Goal: Transaction & Acquisition: Subscribe to service/newsletter

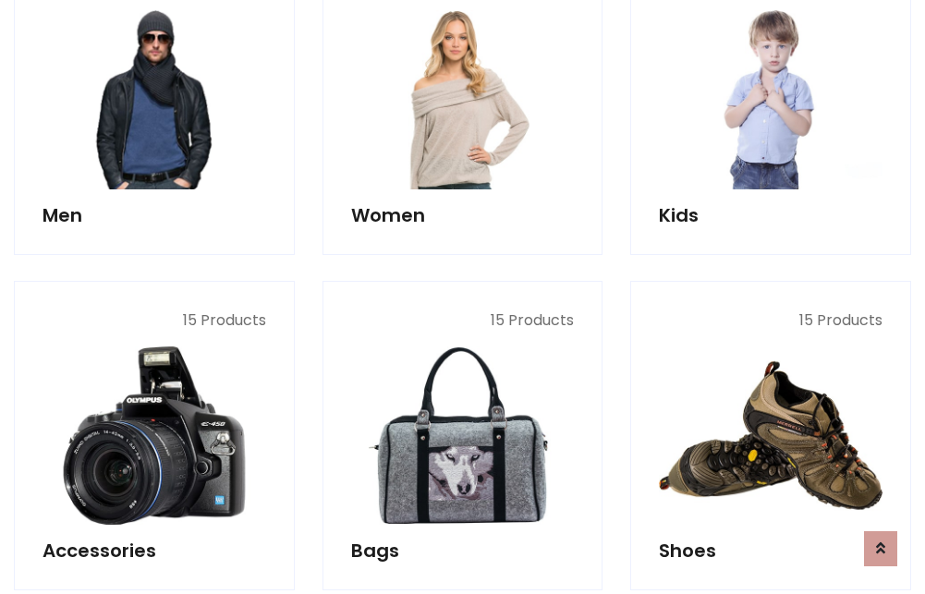
scroll to position [1341, 0]
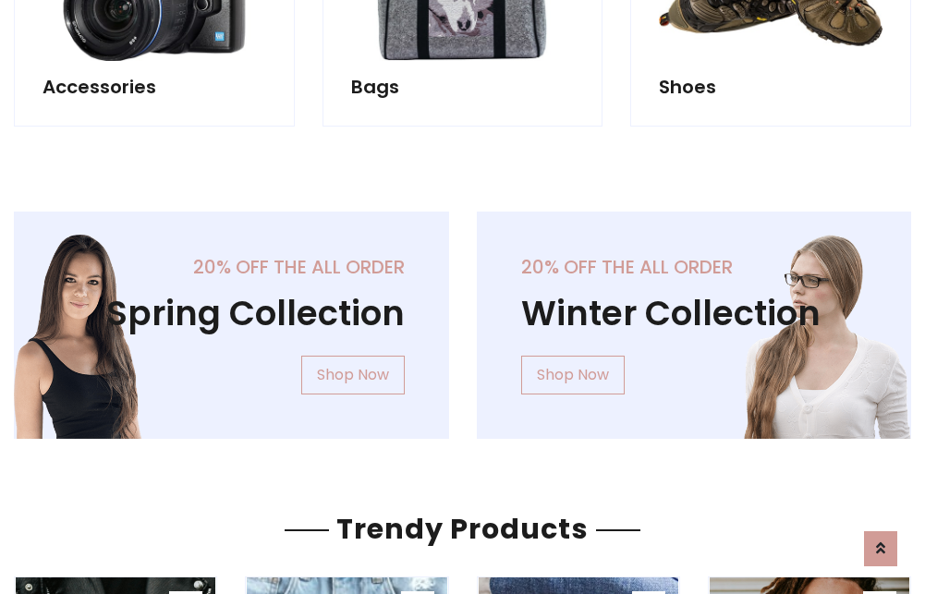
click at [463, 318] on div "20% off the all order Winter Collection Shop Now" at bounding box center [694, 340] width 463 height 257
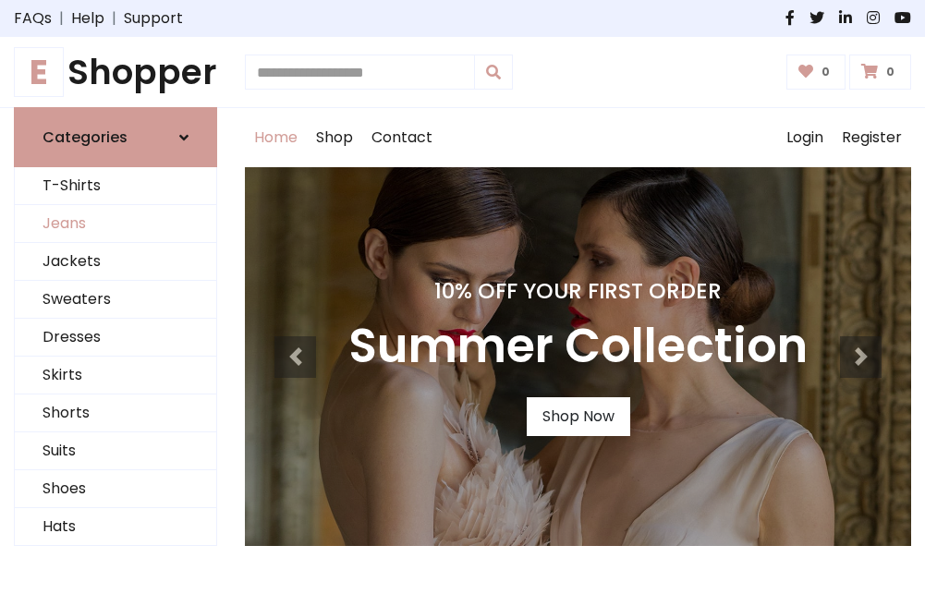
click at [116, 225] on link "Jeans" at bounding box center [115, 224] width 201 height 38
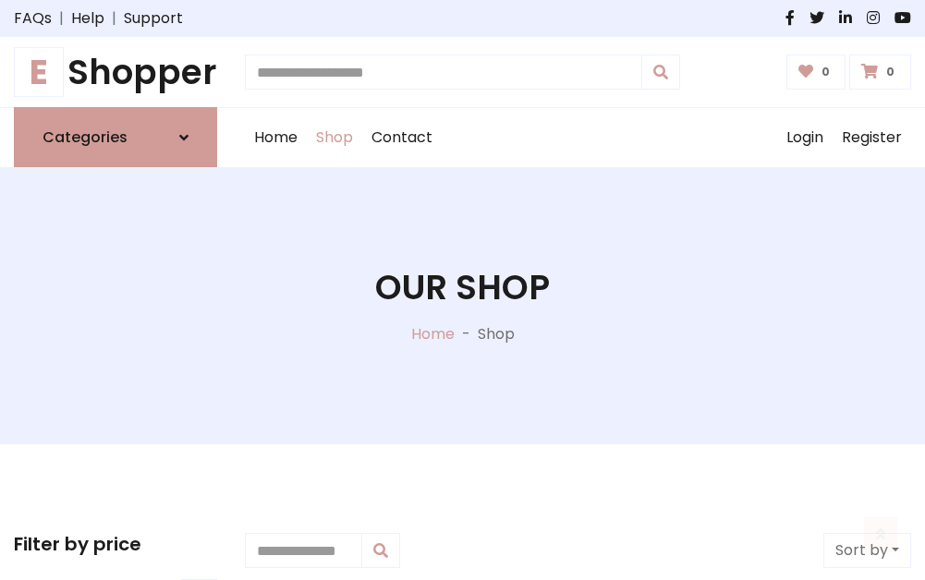
scroll to position [583, 0]
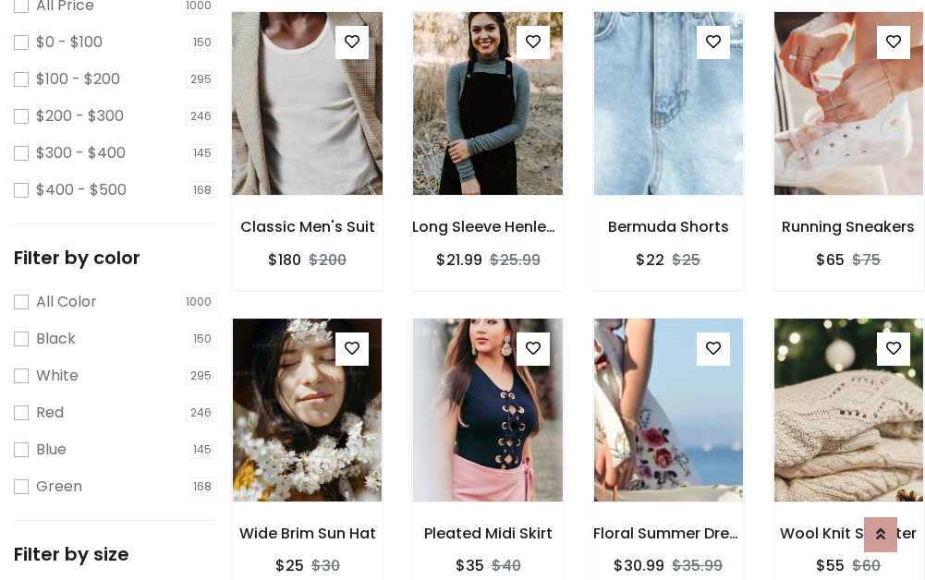
click at [307, 144] on img at bounding box center [307, 104] width 178 height 444
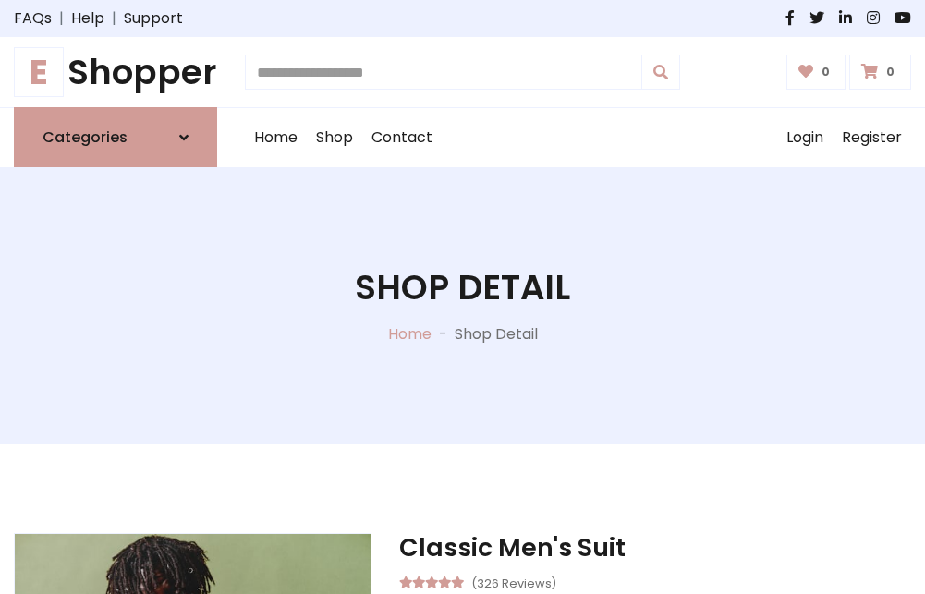
scroll to position [199, 0]
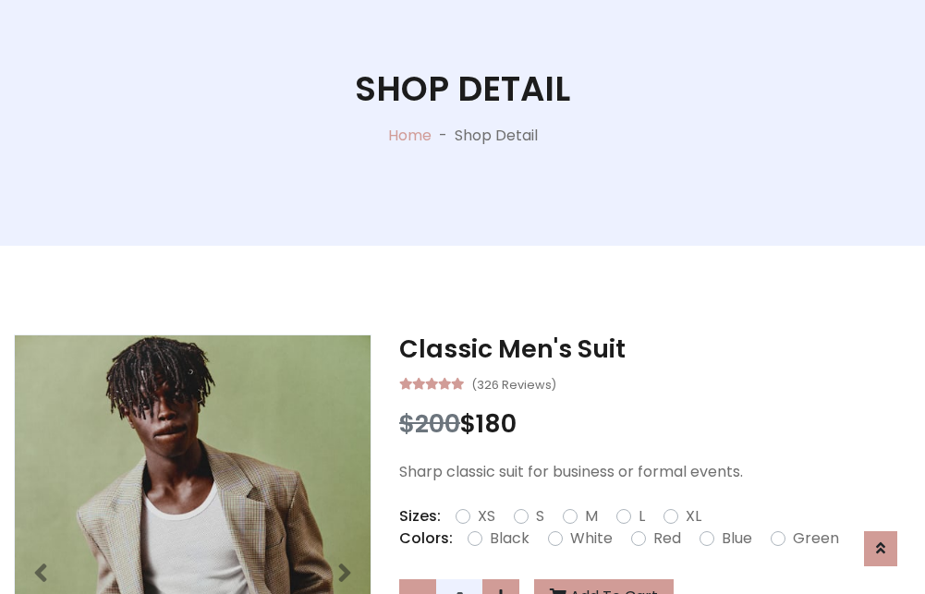
click at [665, 539] on label "Red" at bounding box center [667, 539] width 28 height 22
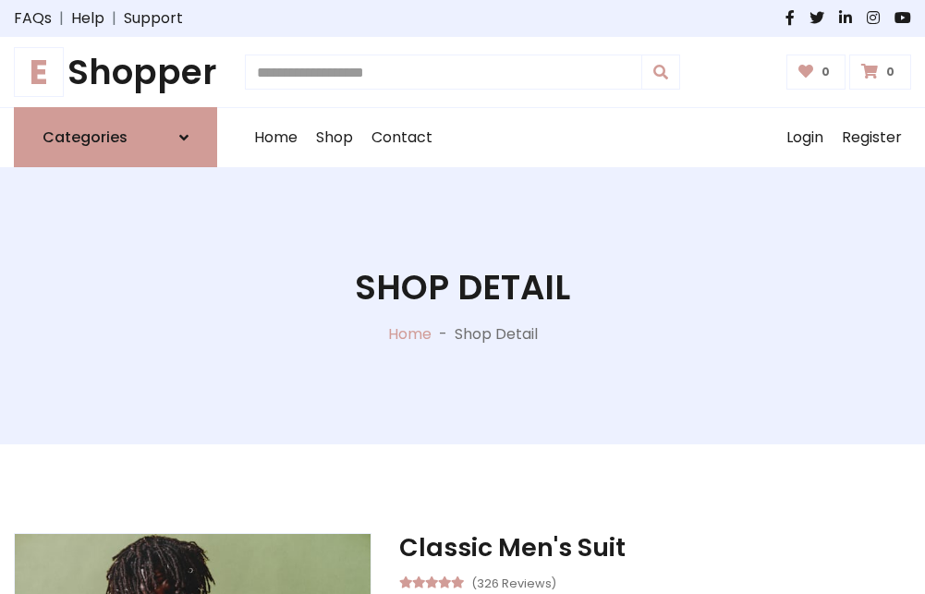
scroll to position [199, 0]
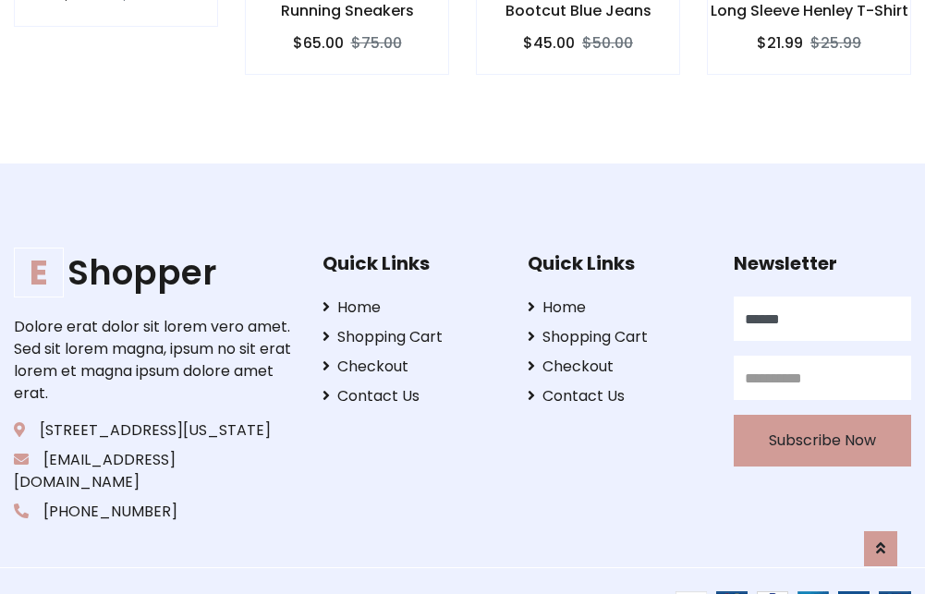
scroll to position [1824, 0]
type input "******"
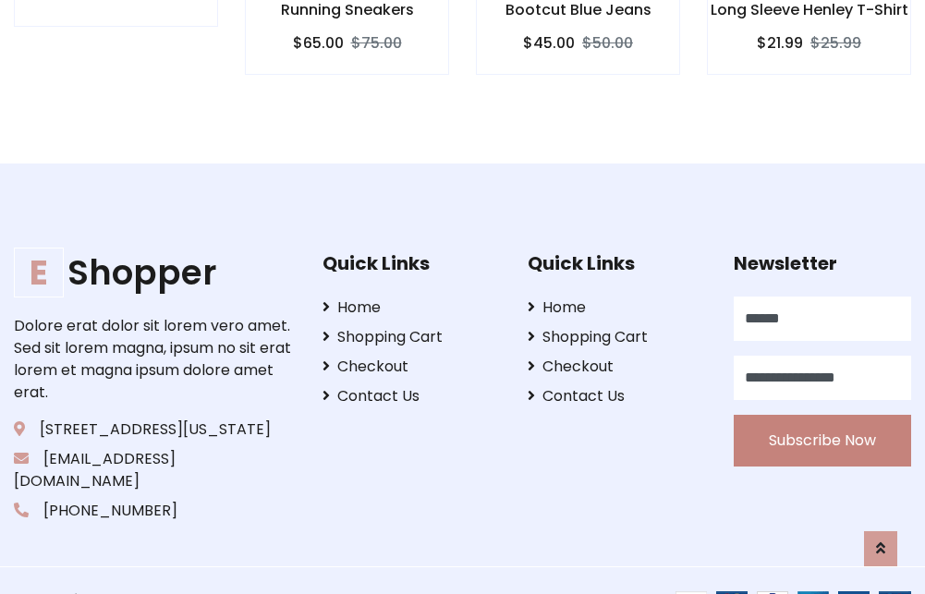
type input "**********"
click at [822, 419] on button "Subscribe Now" at bounding box center [822, 441] width 177 height 52
